Goal: Task Accomplishment & Management: Use online tool/utility

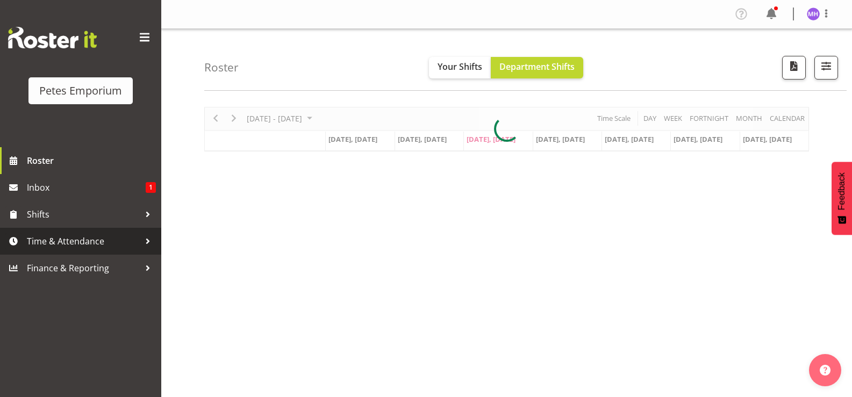
click at [56, 241] on span "Time & Attendance" at bounding box center [83, 241] width 113 height 16
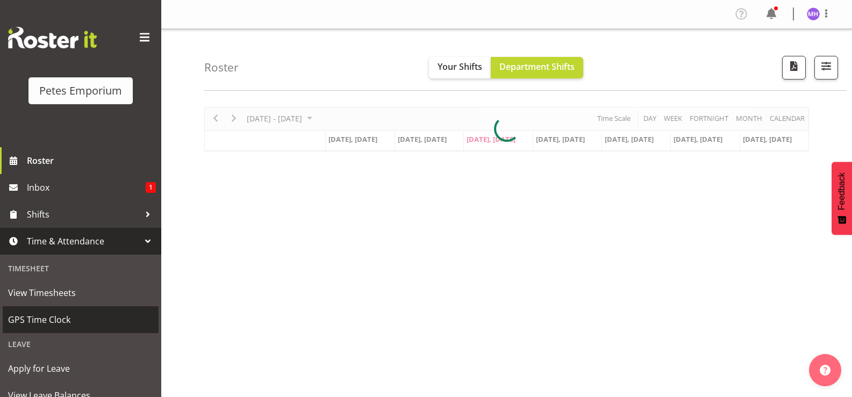
click at [53, 321] on span "GPS Time Clock" at bounding box center [80, 320] width 145 height 16
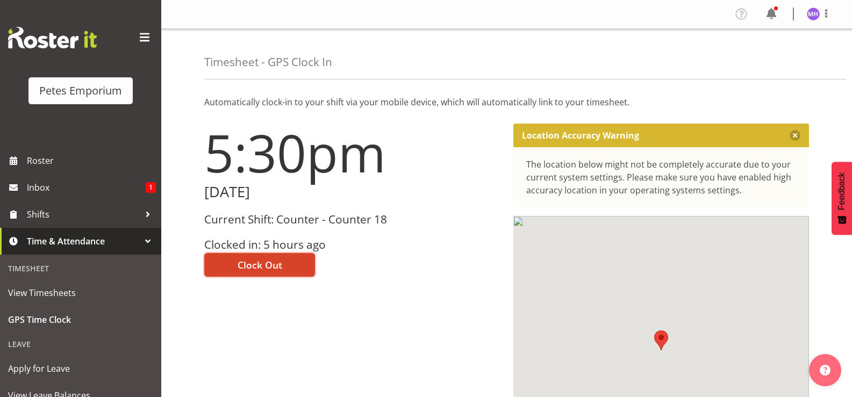
click at [271, 274] on button "Clock Out" at bounding box center [259, 265] width 111 height 24
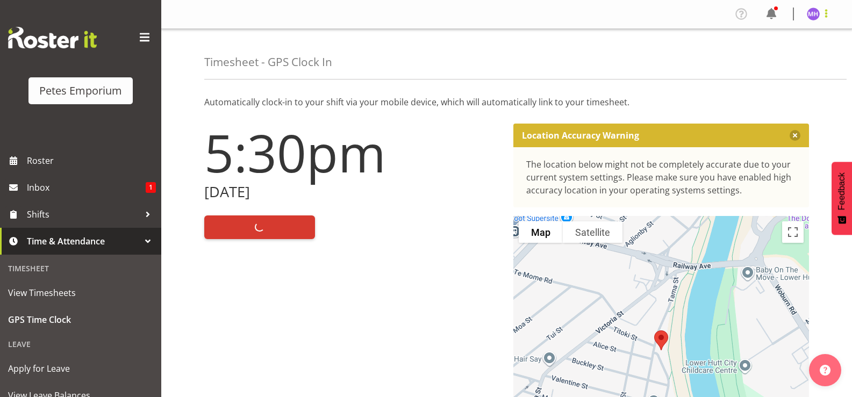
click at [823, 13] on span at bounding box center [826, 13] width 13 height 13
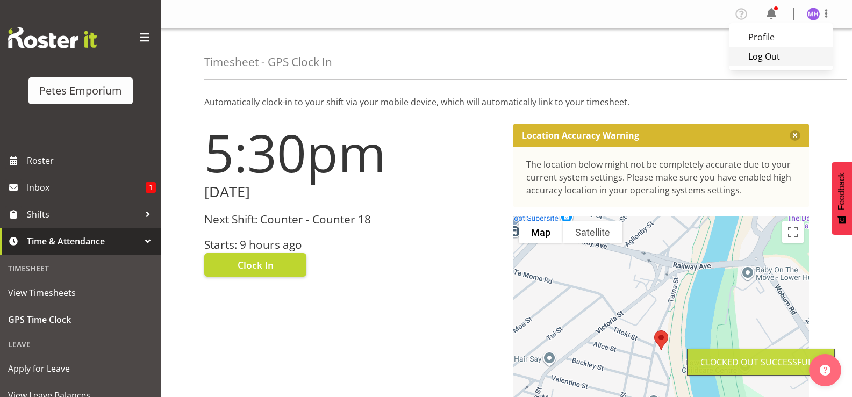
click at [799, 58] on link "Log Out" at bounding box center [780, 56] width 103 height 19
